Goal: Find specific page/section: Find specific page/section

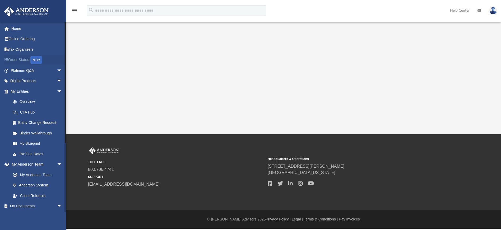
click at [17, 57] on link "Order Status NEW" at bounding box center [37, 60] width 66 height 11
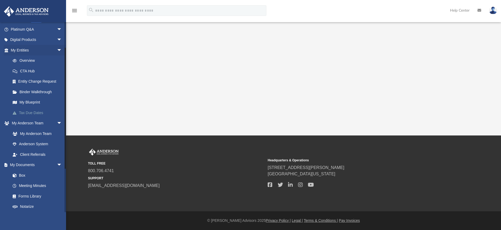
scroll to position [46, 0]
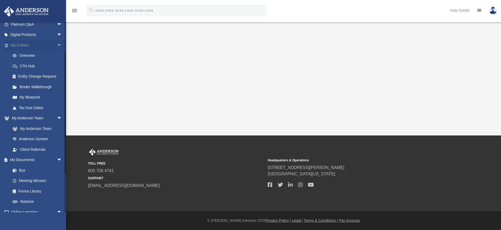
click at [25, 45] on link "My Entities arrow_drop_down" at bounding box center [37, 45] width 66 height 11
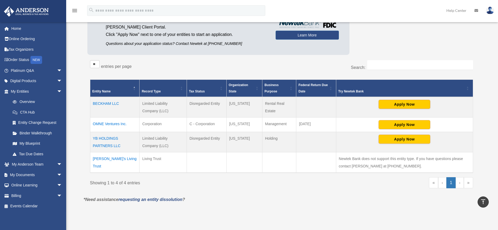
scroll to position [53, 0]
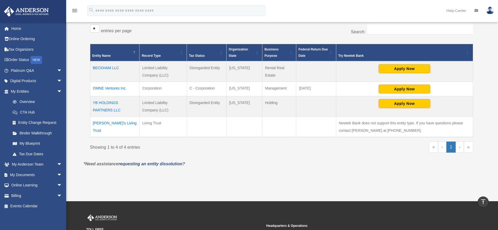
drag, startPoint x: 154, startPoint y: 147, endPoint x: 312, endPoint y: 21, distance: 202.2
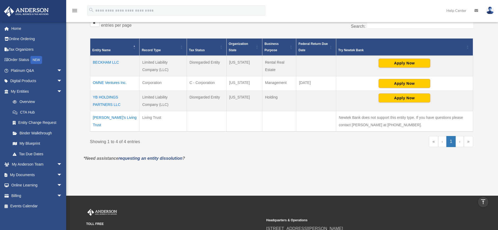
scroll to position [99, 0]
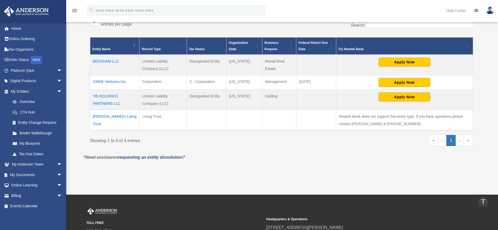
click at [108, 80] on td "OMNE Ventures Inc." at bounding box center [114, 82] width 49 height 15
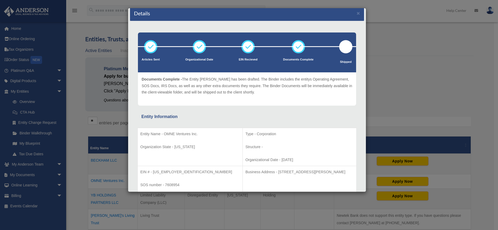
scroll to position [0, 0]
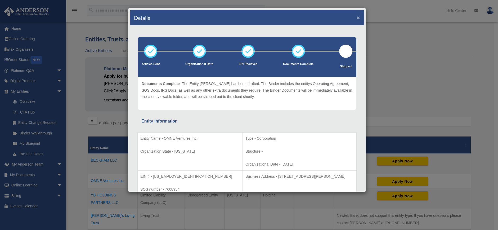
click at [356, 18] on button "×" at bounding box center [357, 18] width 3 height 6
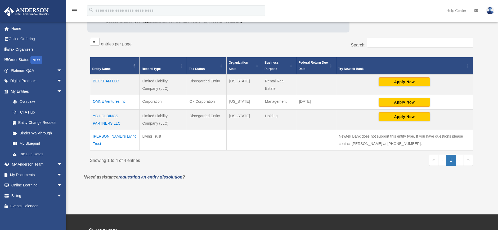
scroll to position [86, 0]
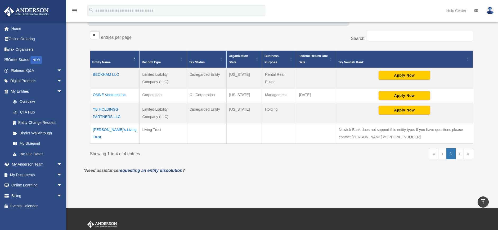
click at [106, 94] on td "OMNE Ventures Inc." at bounding box center [114, 96] width 49 height 15
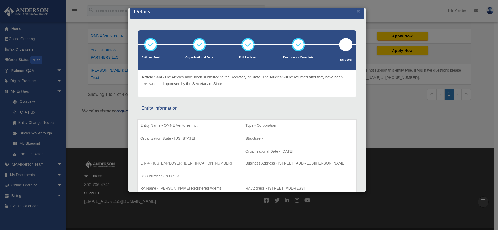
scroll to position [0, 0]
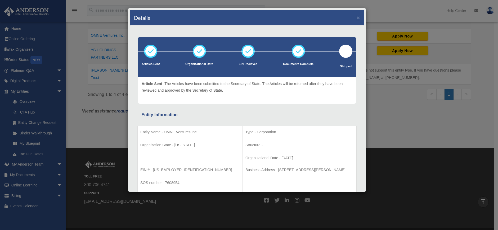
click at [351, 16] on div "Details ×" at bounding box center [247, 18] width 234 height 16
click at [356, 19] on button "×" at bounding box center [357, 18] width 3 height 6
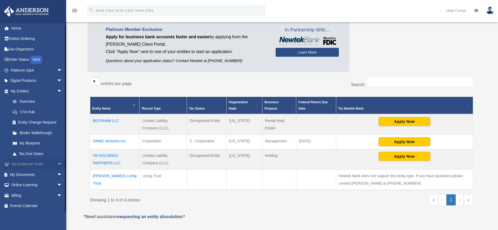
scroll to position [46, 0]
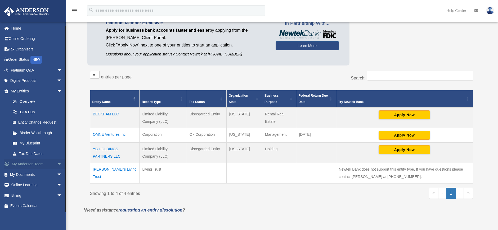
click at [31, 162] on link "My Anderson Team arrow_drop_down" at bounding box center [37, 164] width 66 height 11
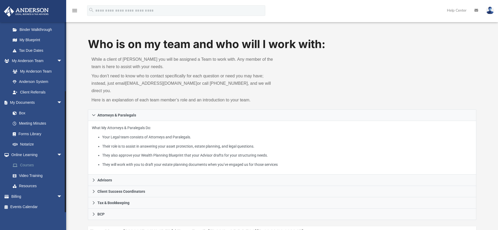
scroll to position [105, 0]
